Goal: Task Accomplishment & Management: Use online tool/utility

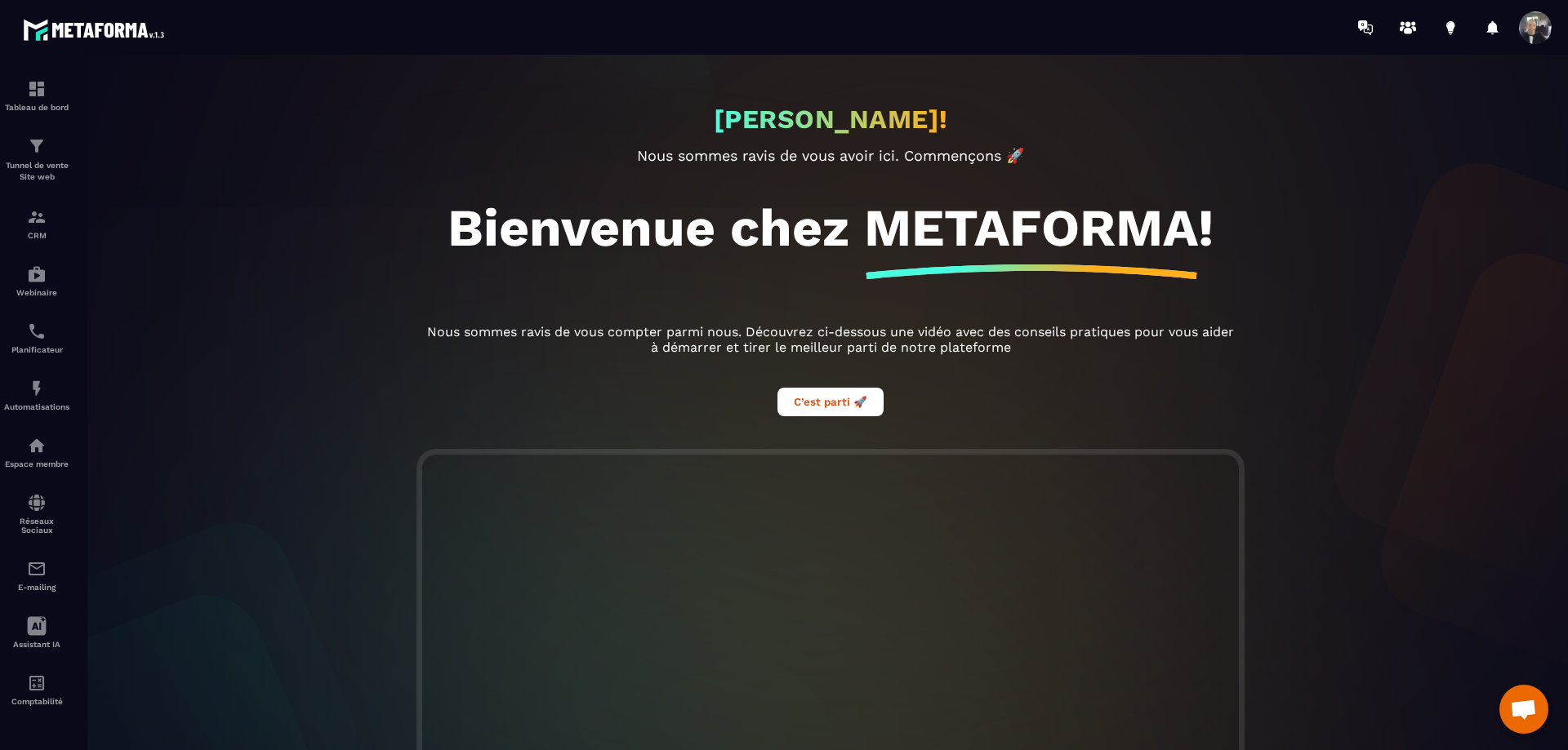
click at [1520, 709] on span "Ouvrir le chat" at bounding box center [1523, 711] width 27 height 23
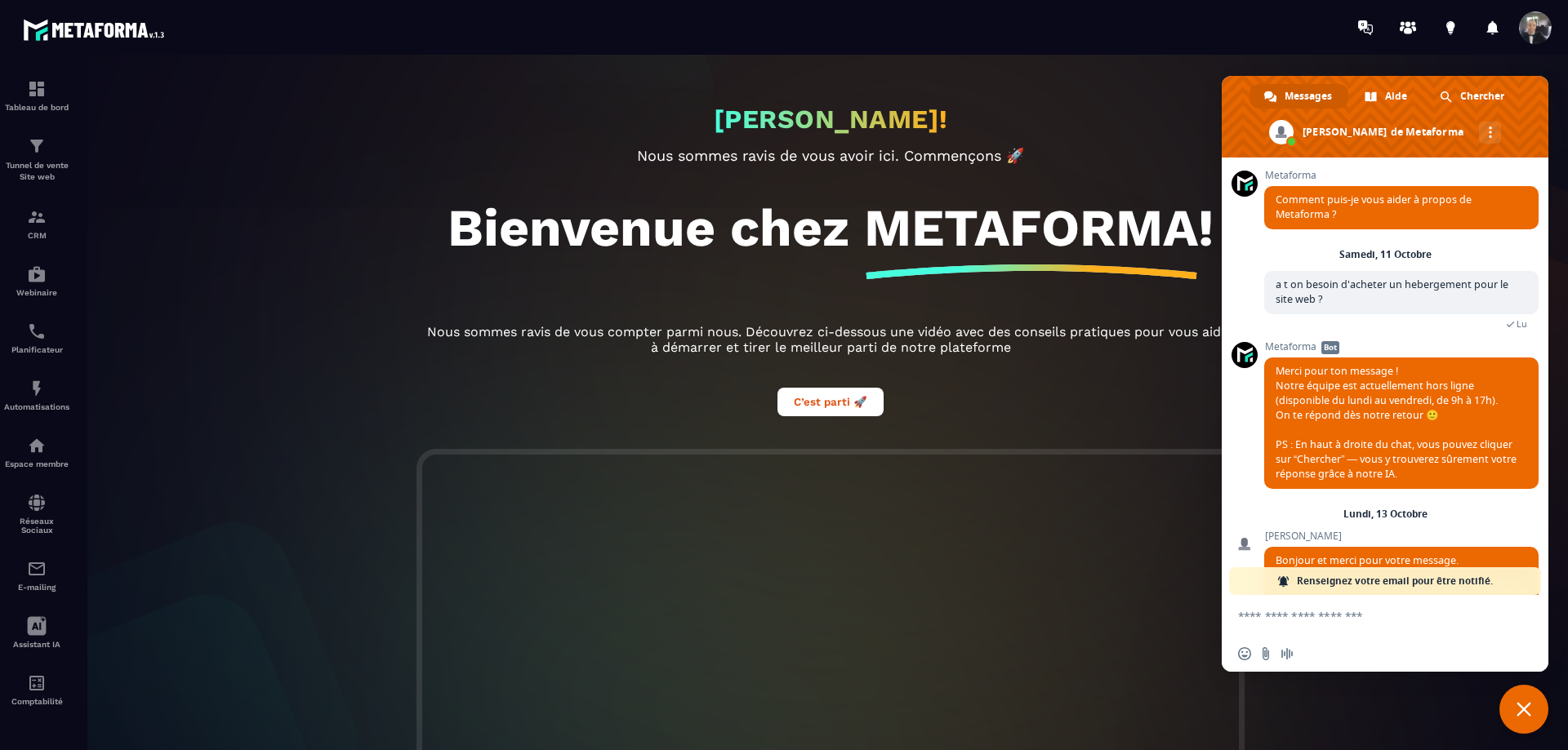
scroll to position [294, 0]
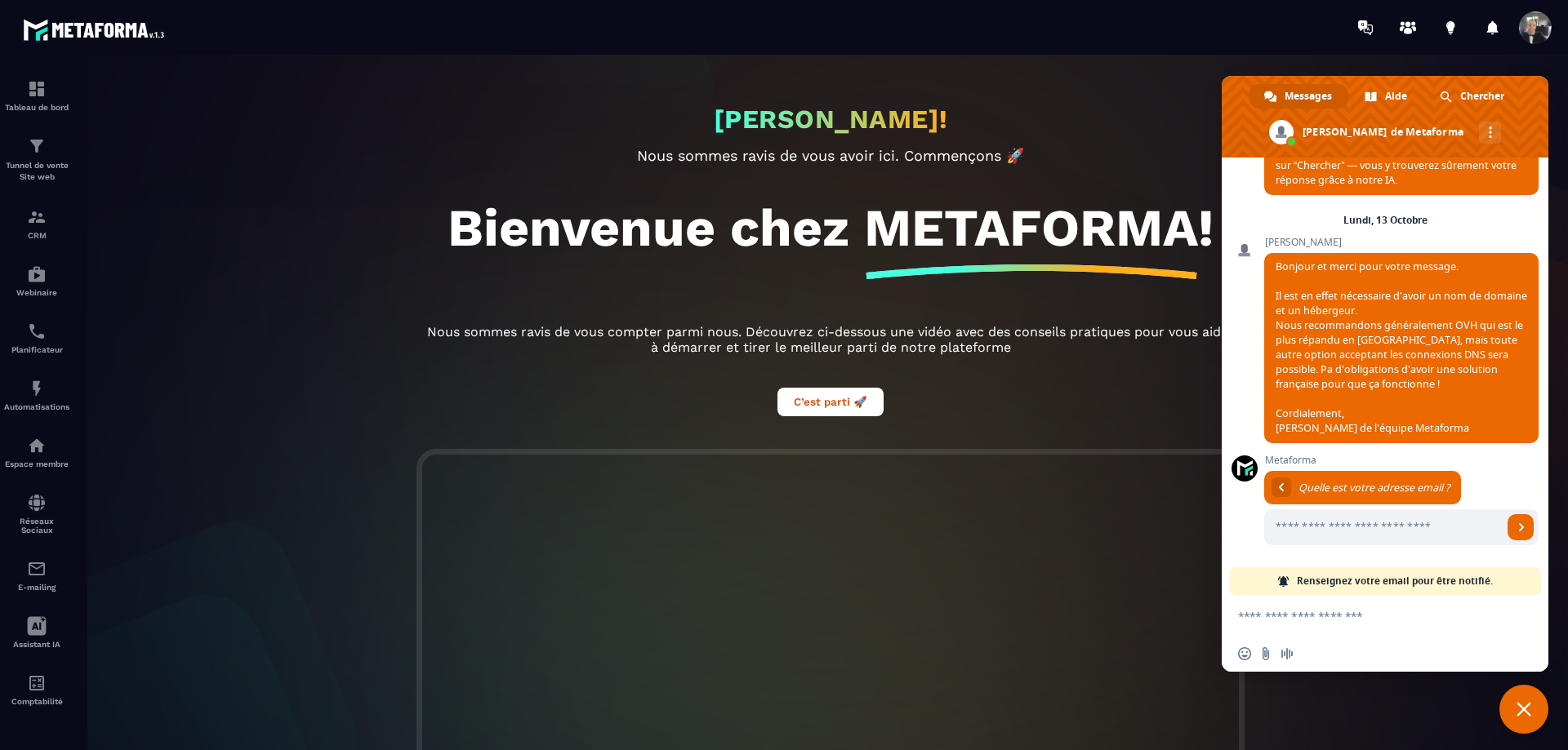
click at [1365, 623] on textarea "Entrez votre message..." at bounding box center [1367, 616] width 258 height 14
click at [1468, 98] on span "Chercher" at bounding box center [1481, 96] width 44 height 24
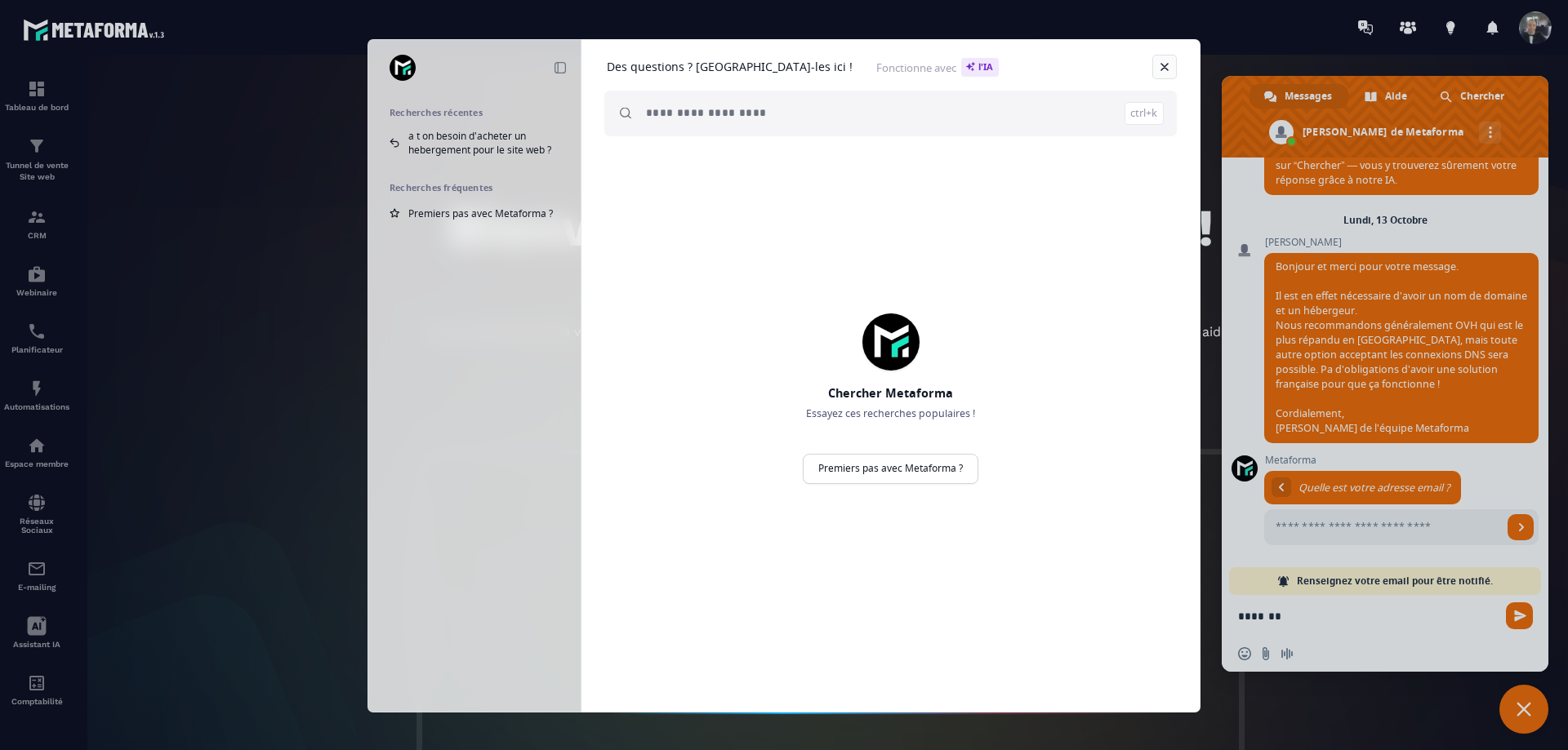
click at [1161, 63] on link "Fermer" at bounding box center [1164, 66] width 24 height 24
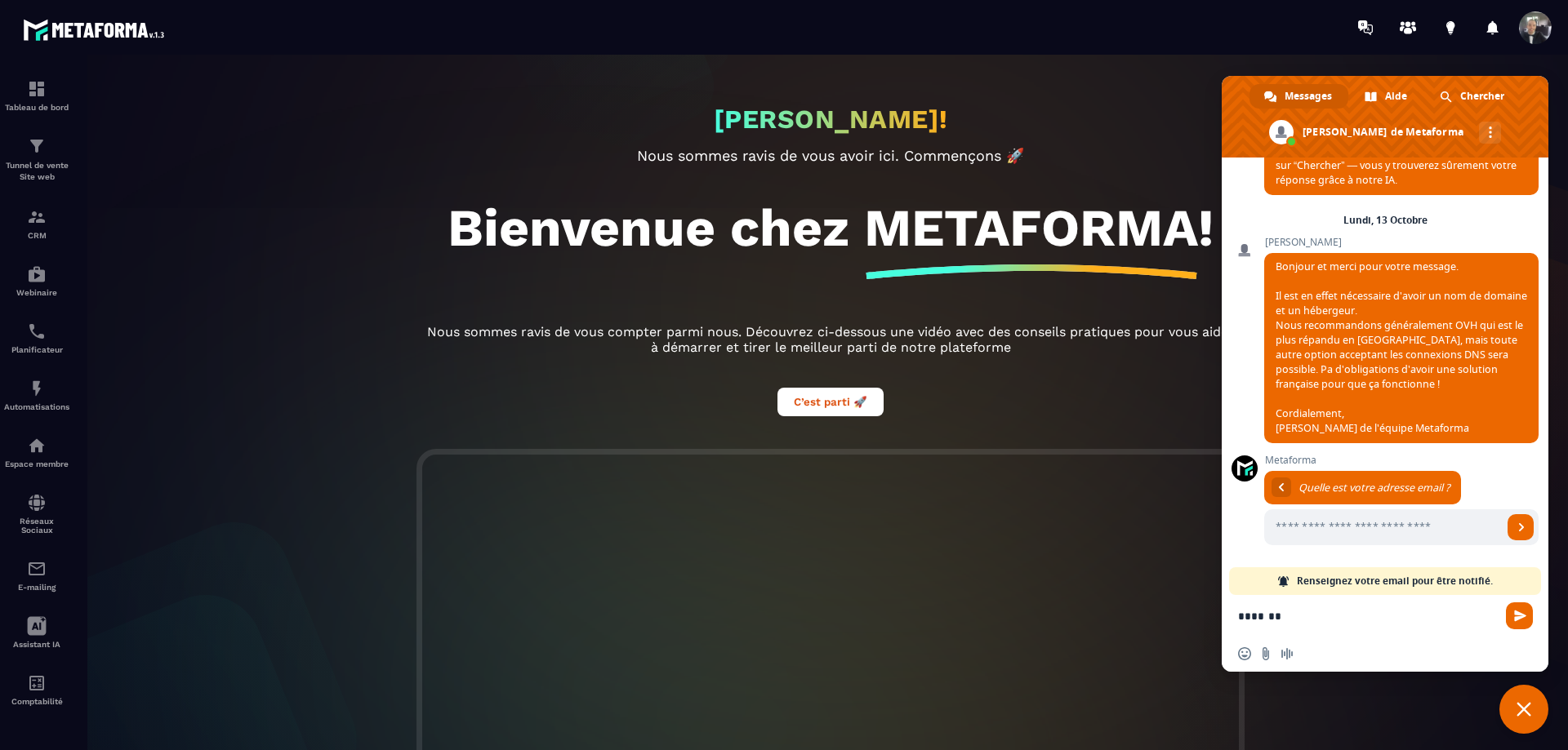
click at [1347, 614] on textarea "*******" at bounding box center [1367, 616] width 258 height 14
type textarea "**********"
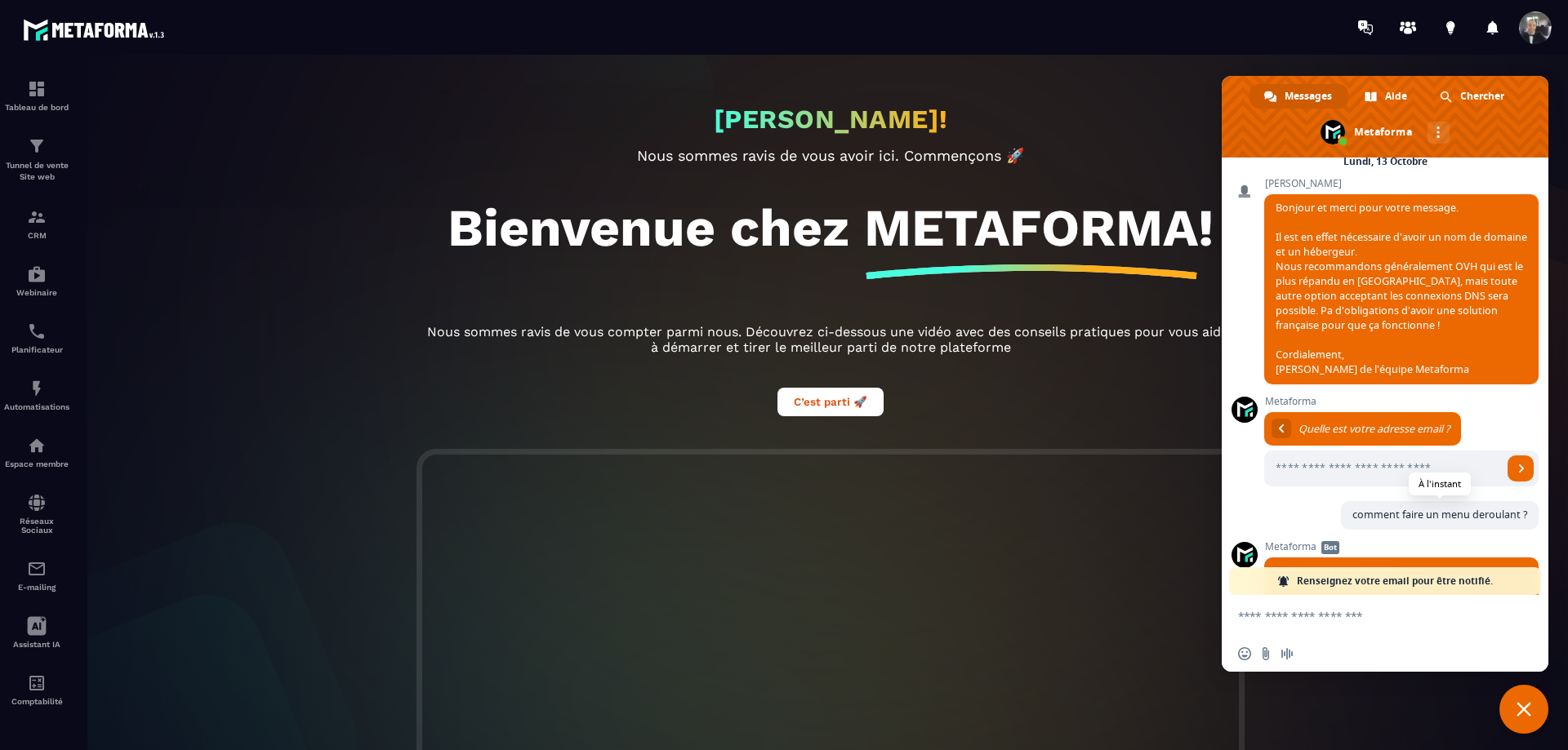
scroll to position [493, 0]
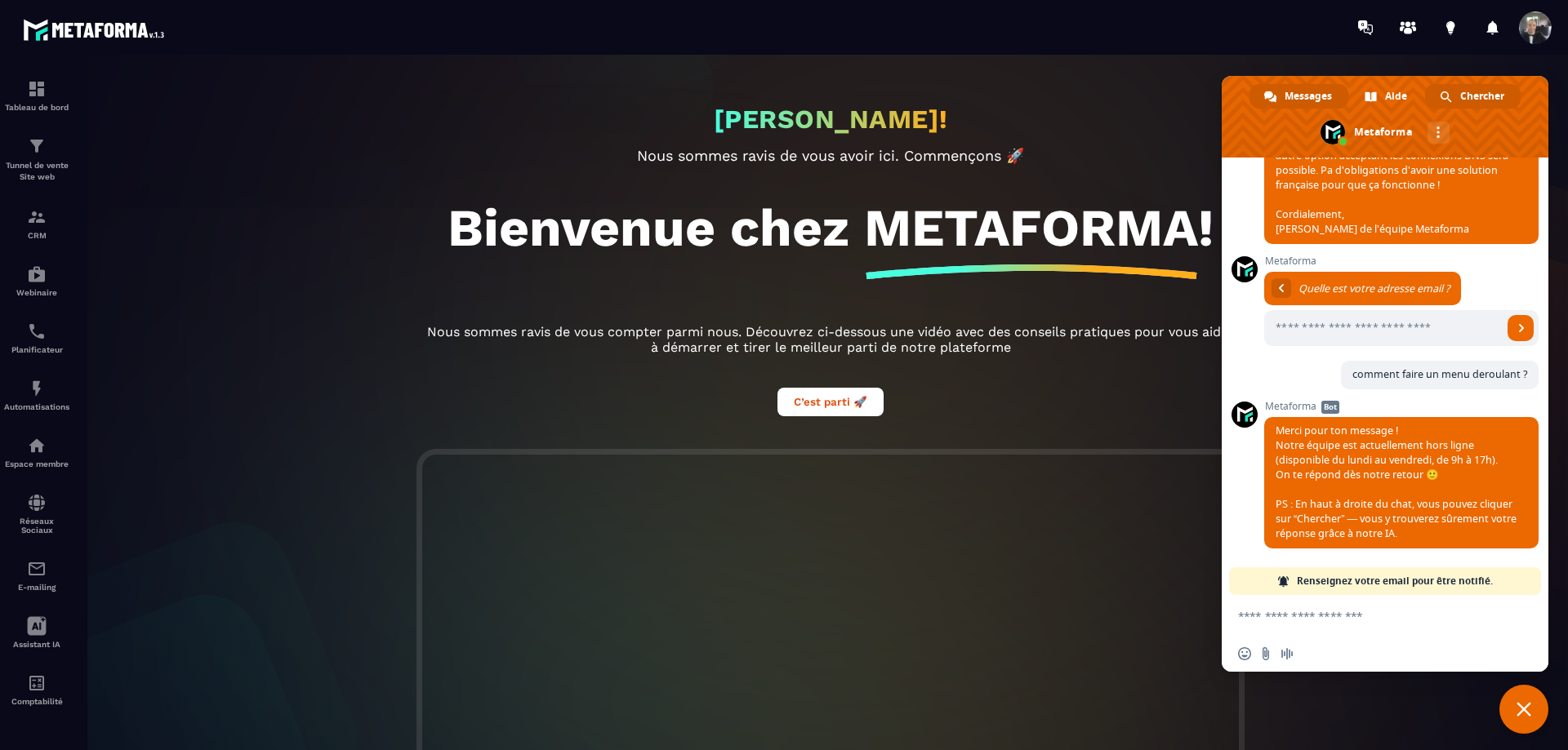
click at [1466, 92] on span "Chercher" at bounding box center [1481, 96] width 44 height 24
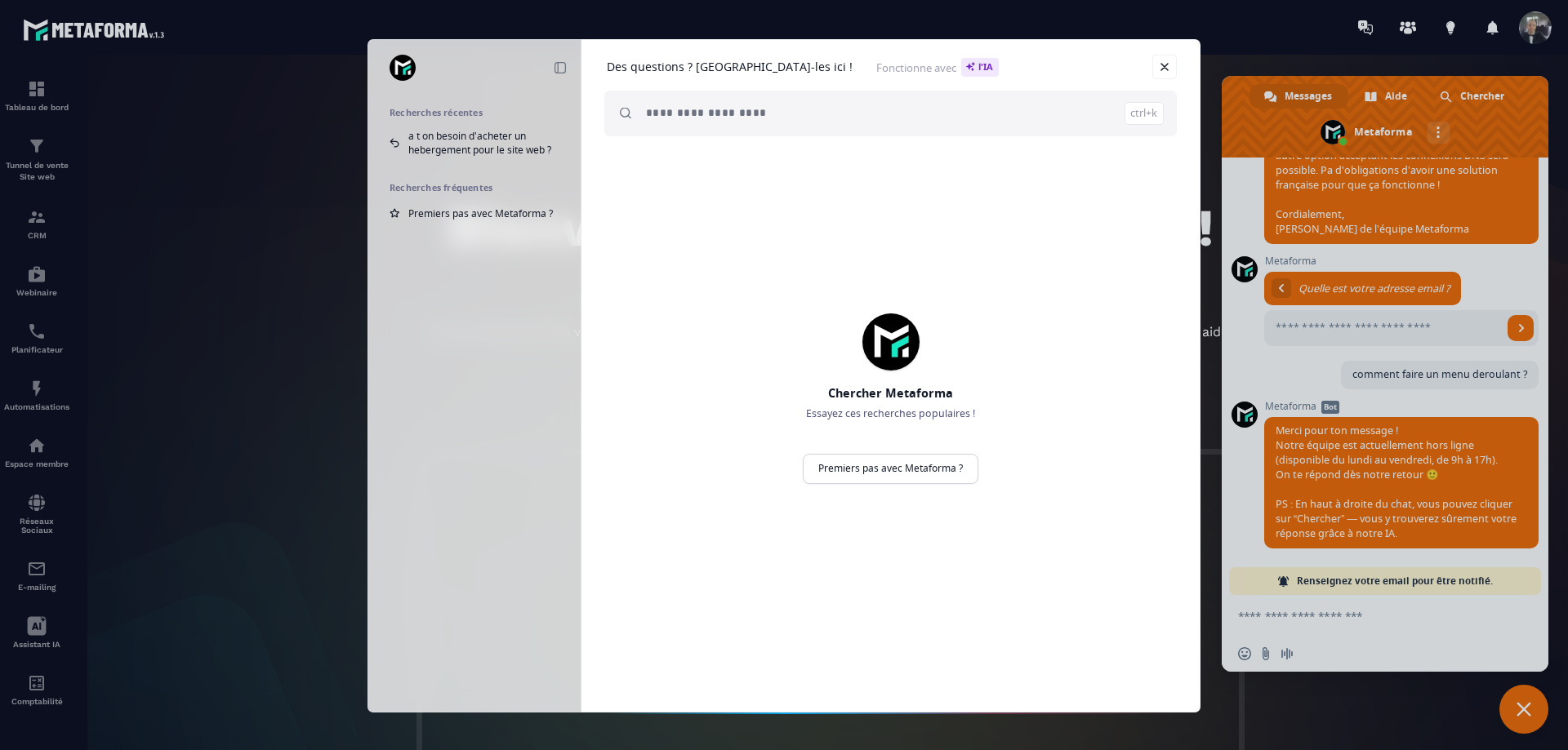
click at [796, 123] on input "search" at bounding box center [904, 113] width 517 height 46
type input "**********"
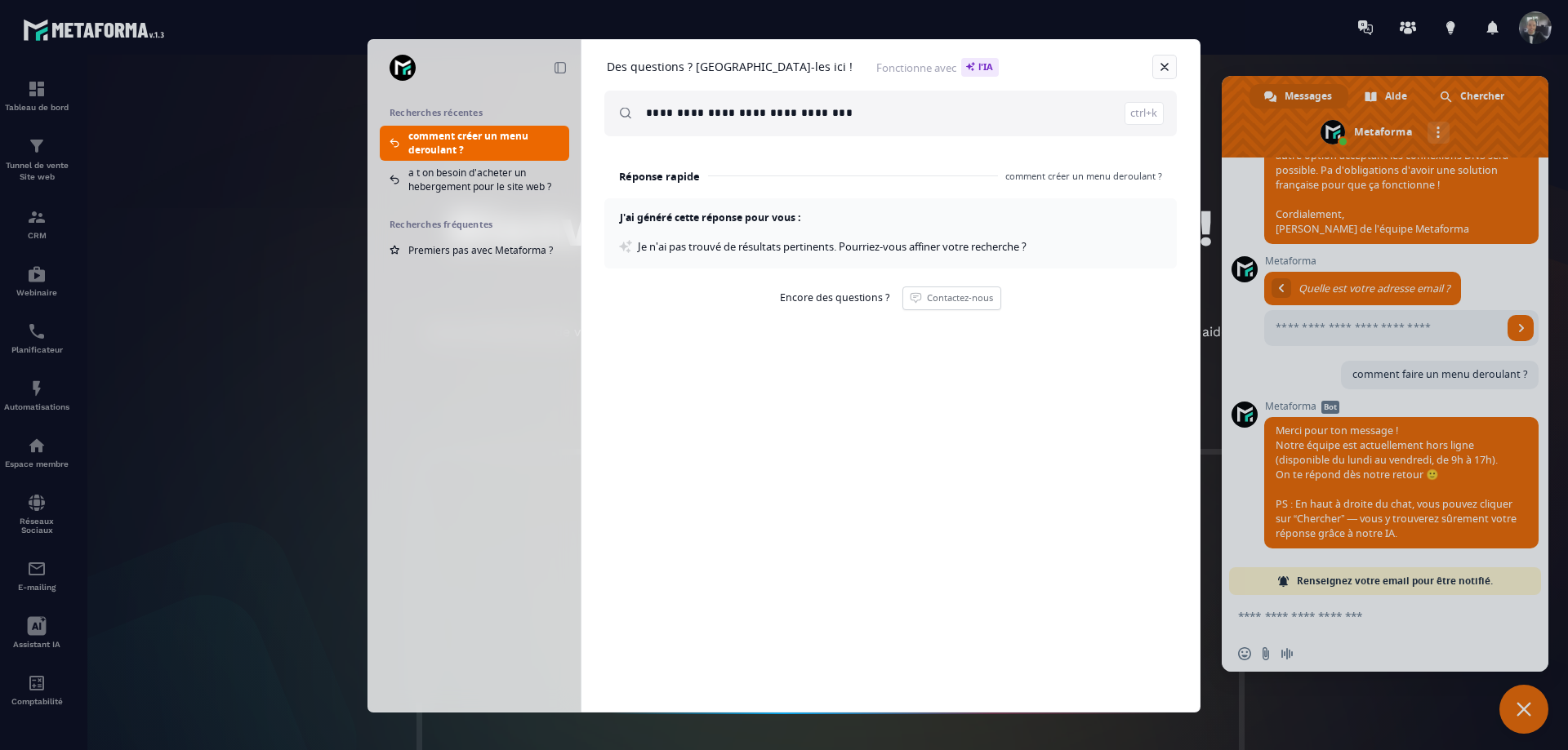
click at [1165, 69] on link "Fermer" at bounding box center [1164, 66] width 24 height 24
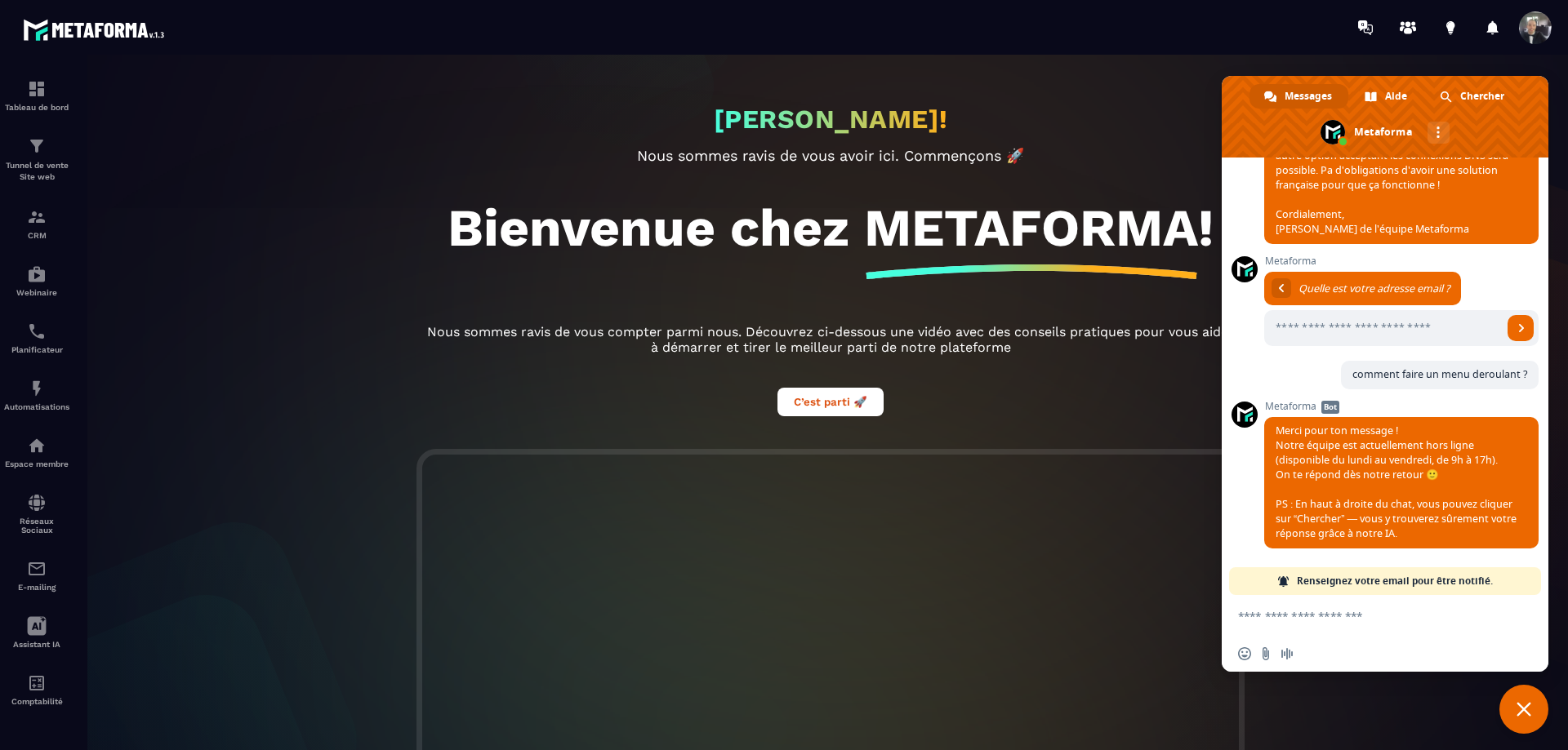
click at [1117, 107] on div "[PERSON_NAME]! Nous sommes ravis de vous avoir ici. Commençons 🚀 Bienvenue chez…" at bounding box center [830, 252] width 849 height 394
click at [44, 160] on p "Tunnel de vente Site web" at bounding box center [37, 172] width 65 height 23
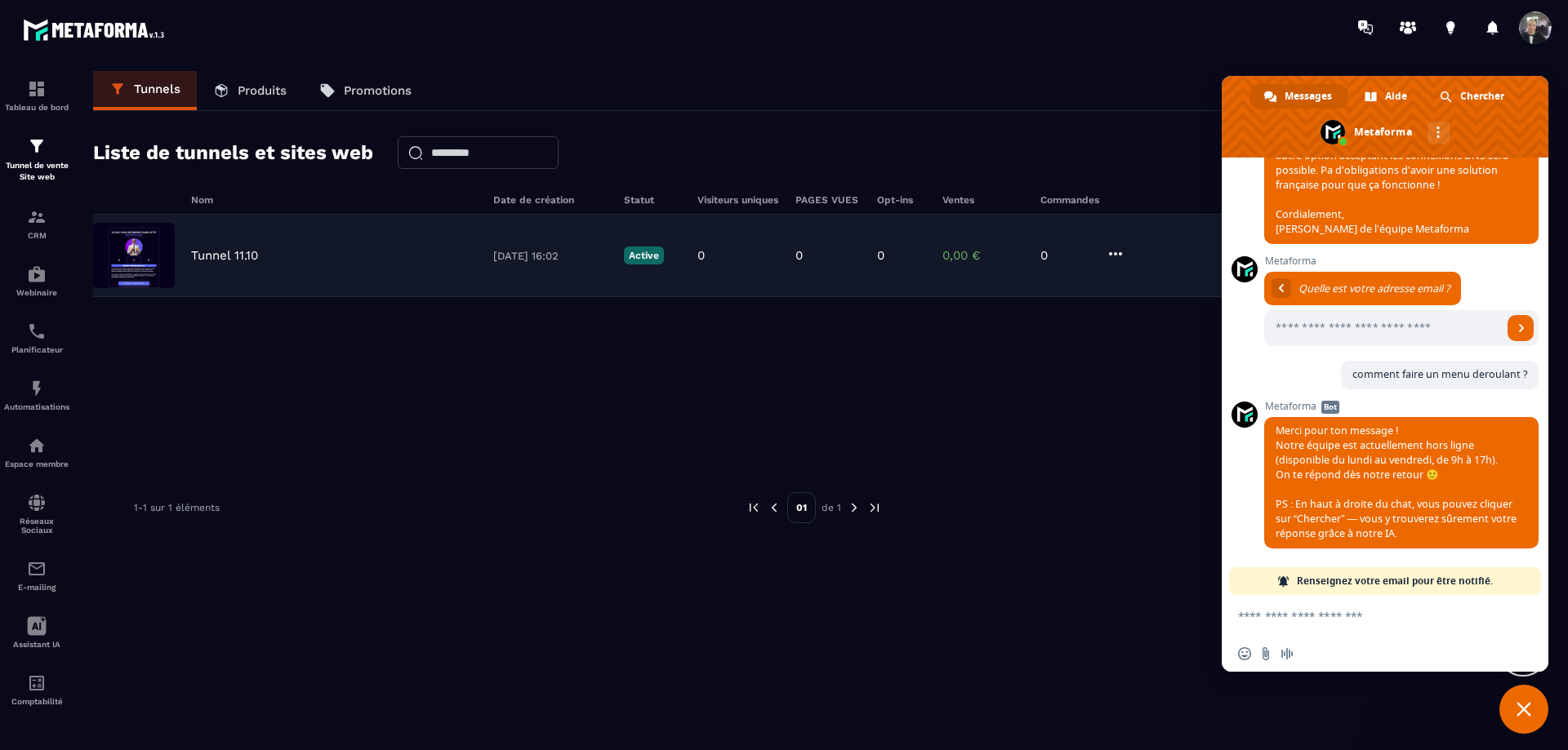
click at [342, 258] on div "Tunnel 11.10" at bounding box center [334, 255] width 286 height 14
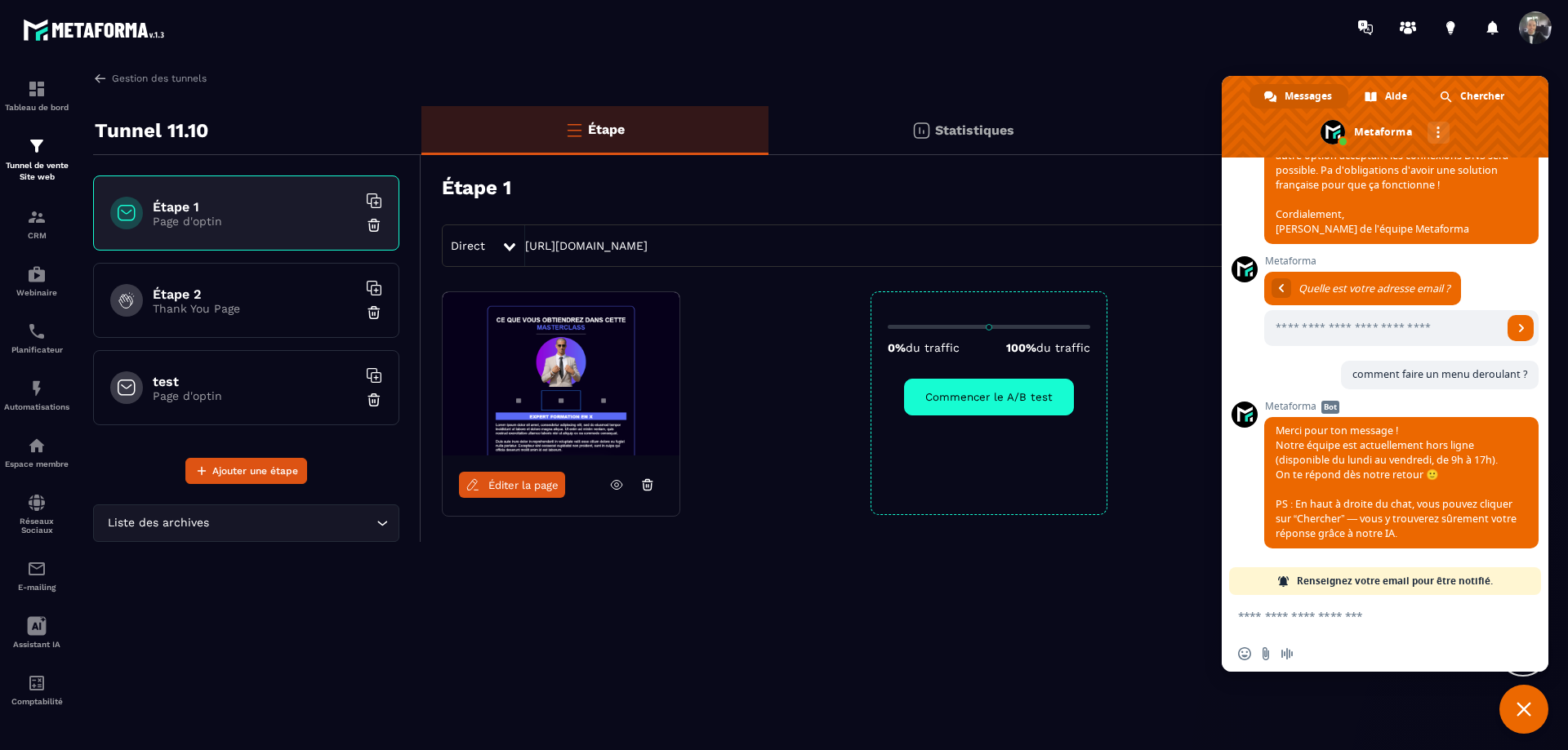
click at [1515, 724] on span "Fermer le chat" at bounding box center [1523, 709] width 49 height 49
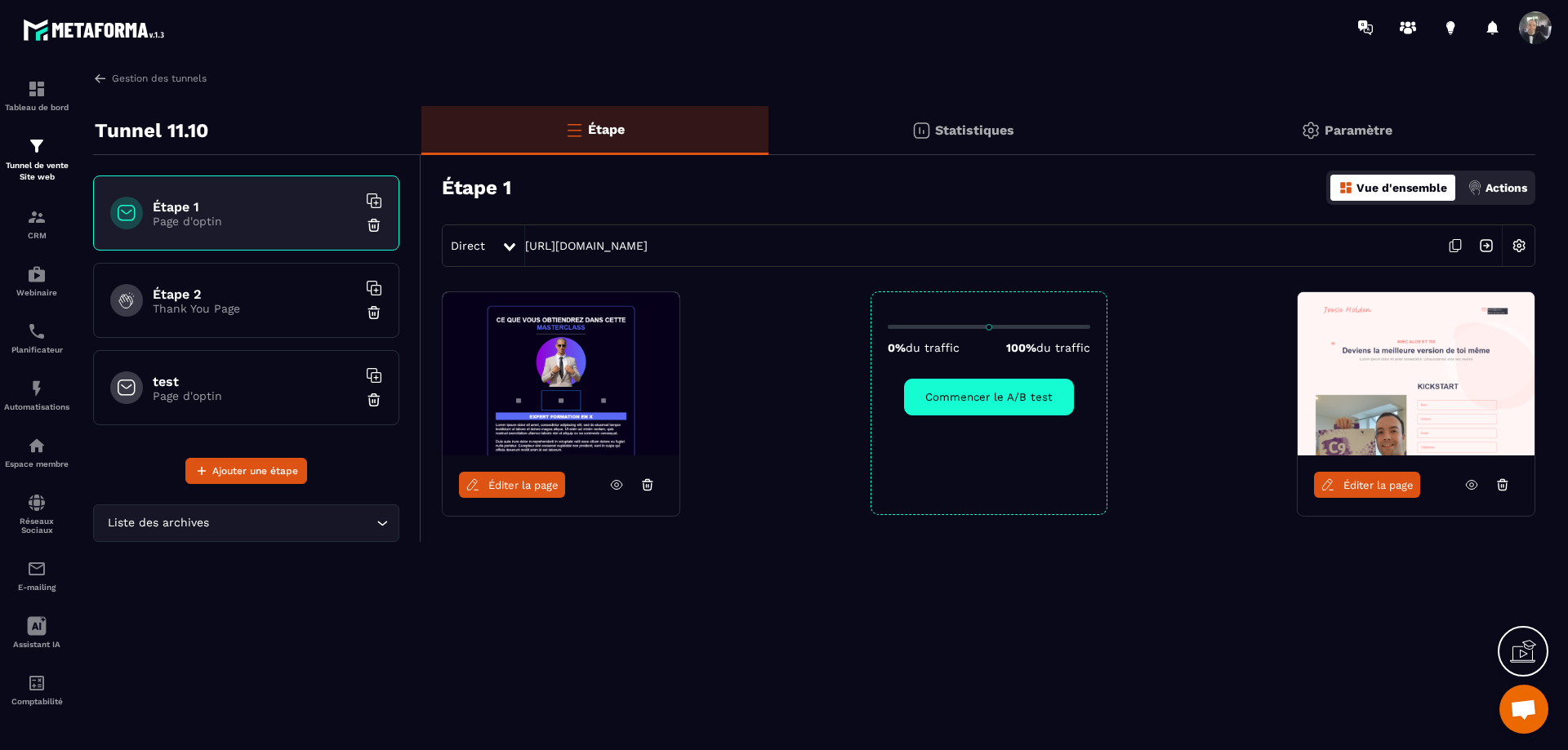
click at [1376, 348] on img at bounding box center [1416, 374] width 237 height 163
click at [1363, 482] on span "Éditer la page" at bounding box center [1378, 486] width 70 height 13
